Goal: Task Accomplishment & Management: Manage account settings

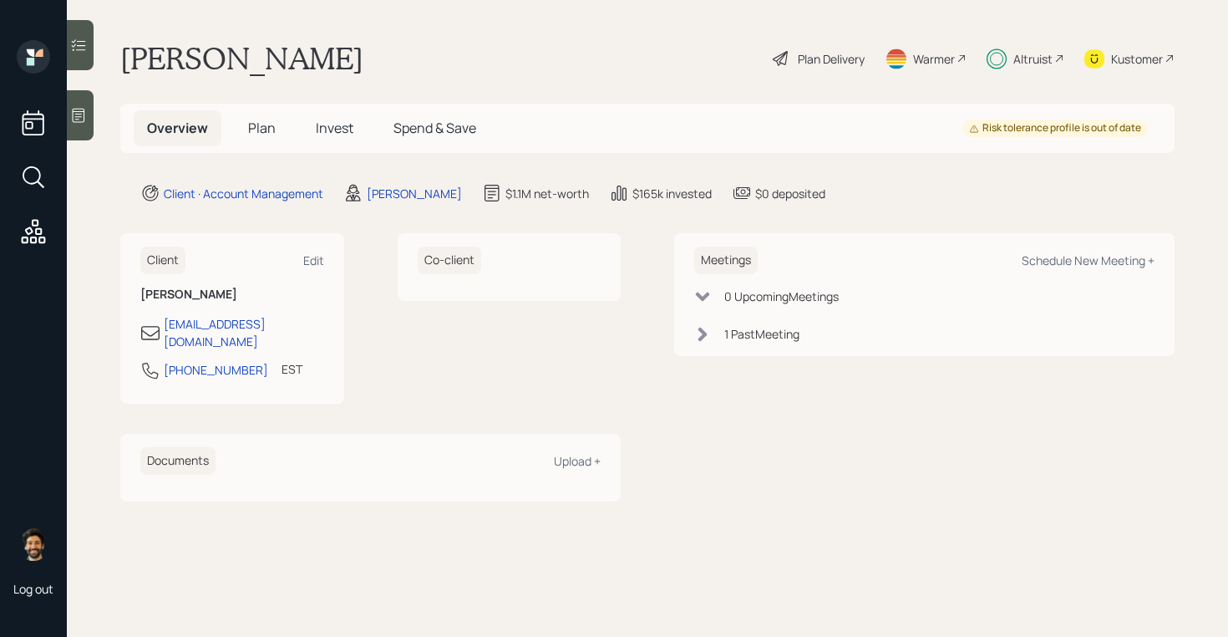
click at [257, 127] on span "Plan" at bounding box center [262, 128] width 28 height 18
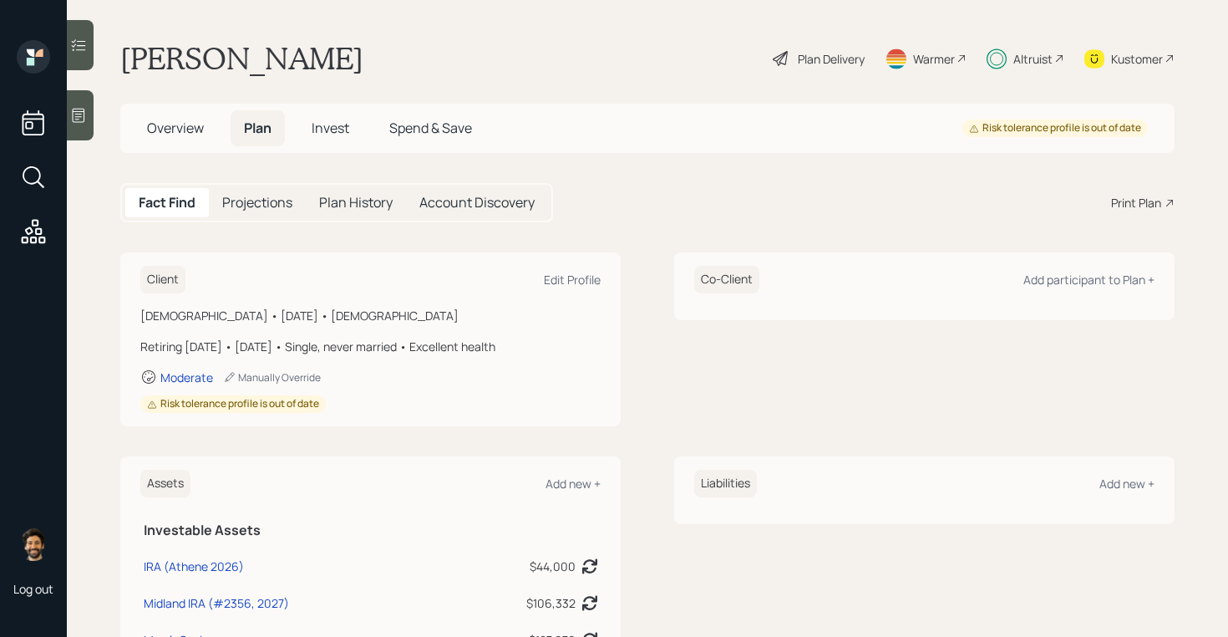
click at [1017, 57] on div "Altruist" at bounding box center [1032, 59] width 39 height 18
click at [1022, 61] on div "Altruist" at bounding box center [1032, 59] width 39 height 18
click at [419, 308] on div "[DEMOGRAPHIC_DATA] • [DATE] • [DEMOGRAPHIC_DATA]" at bounding box center [370, 316] width 460 height 18
click at [335, 127] on span "Invest" at bounding box center [331, 128] width 38 height 18
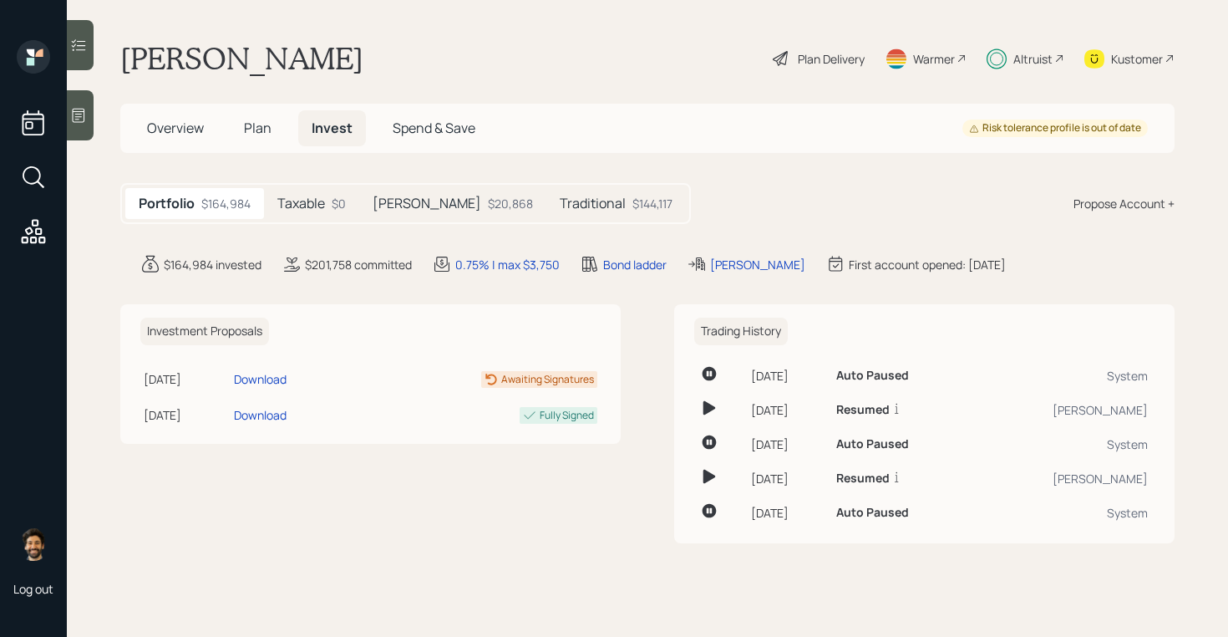
click at [488, 195] on div "$20,868" at bounding box center [510, 204] width 45 height 18
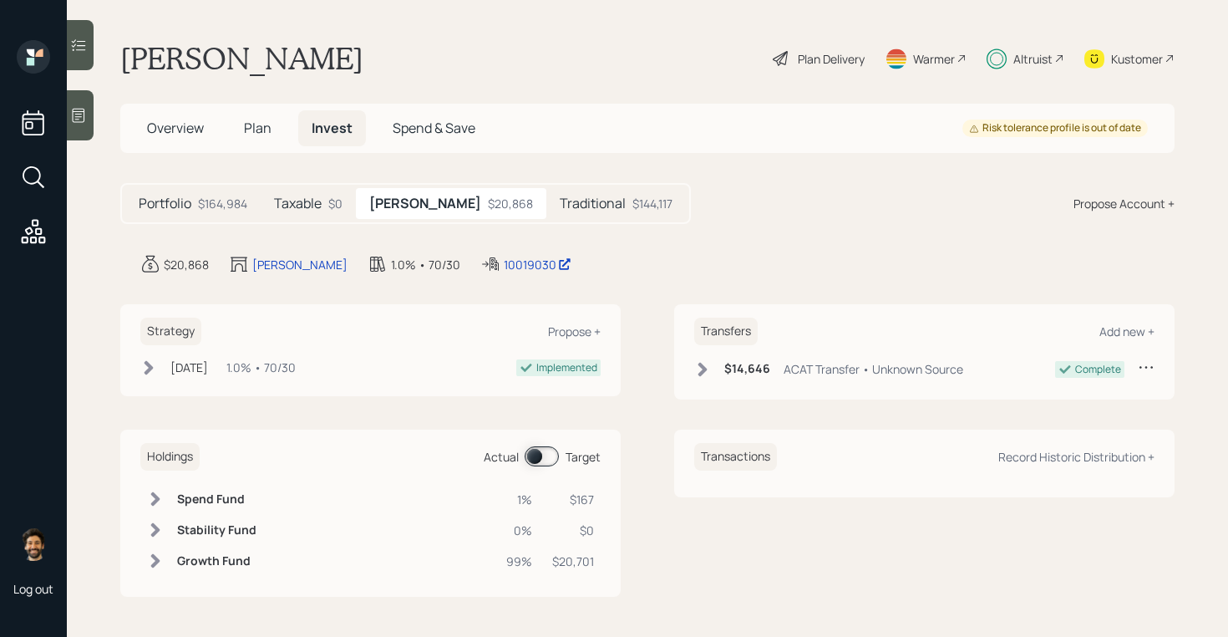
click at [249, 130] on span "Plan" at bounding box center [258, 128] width 28 height 18
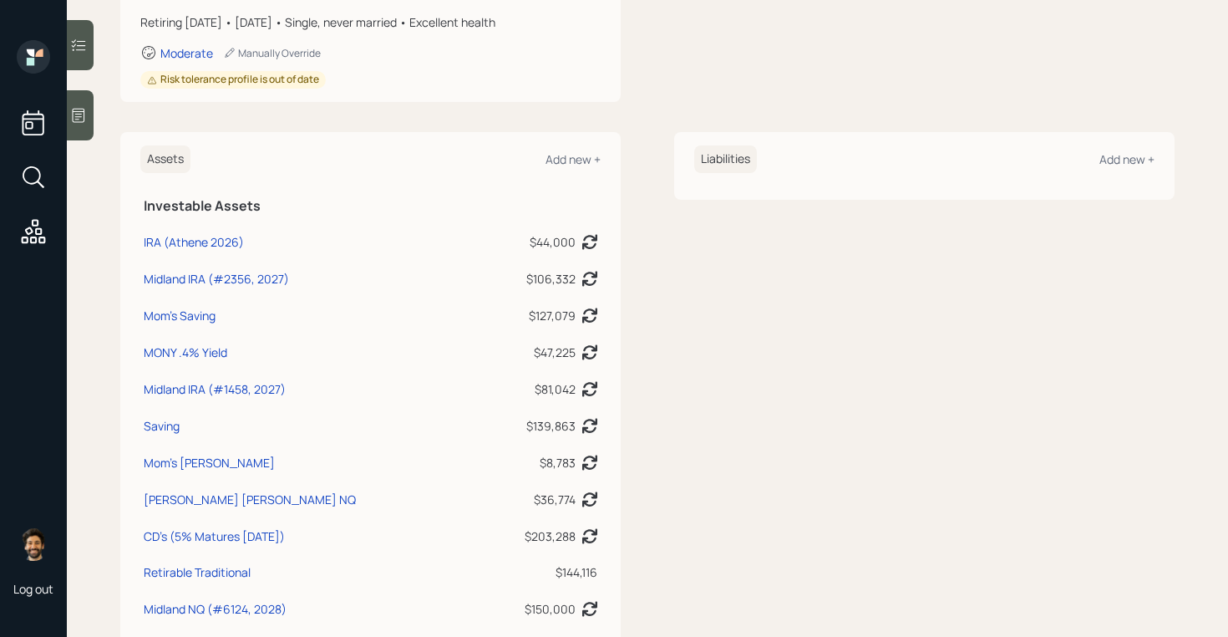
scroll to position [325, 0]
